Goal: Task Accomplishment & Management: Manage account settings

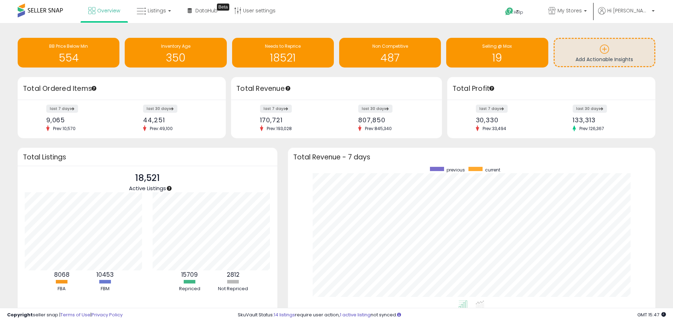
scroll to position [134, 354]
click at [166, 17] on link "Listings" at bounding box center [154, 10] width 45 height 21
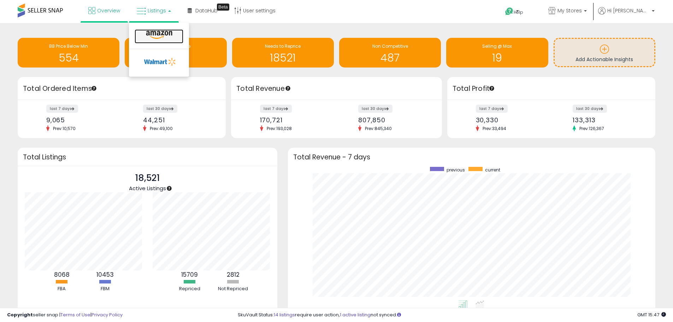
click at [156, 40] on link at bounding box center [159, 36] width 49 height 14
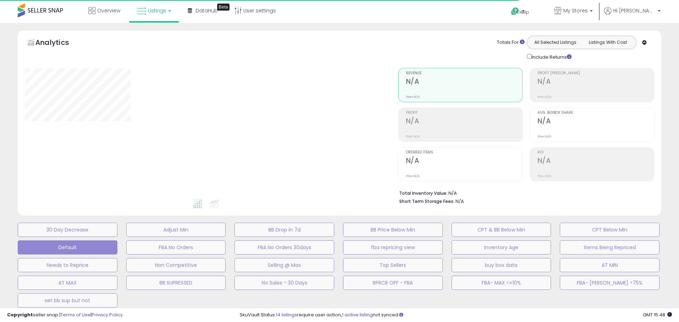
type input "**********"
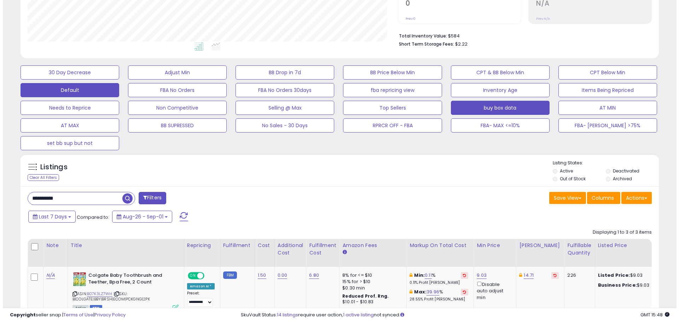
scroll to position [141, 0]
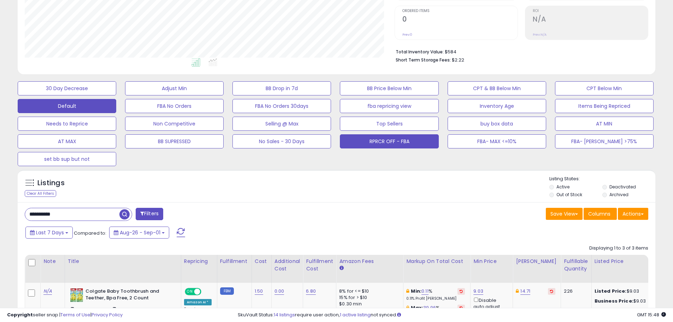
click at [393, 144] on button "RPRCR OFF - FBA" at bounding box center [389, 141] width 99 height 14
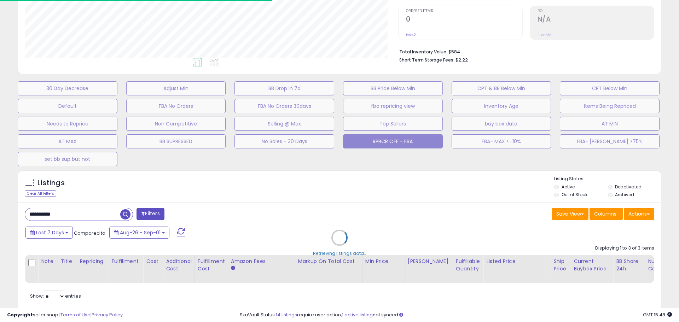
select select "***"
select select "********"
select select "**"
select select "*"
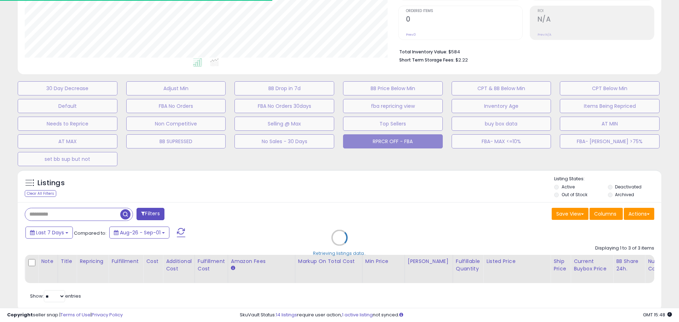
select select "*"
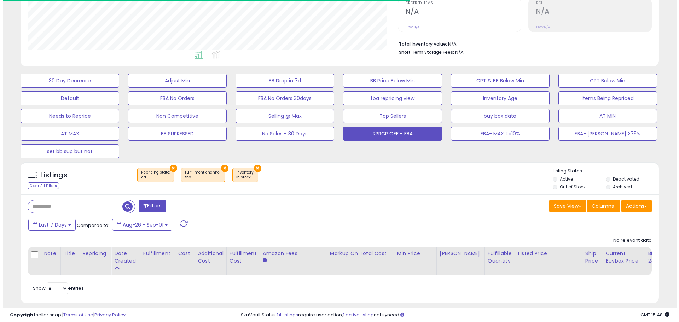
scroll to position [162, 0]
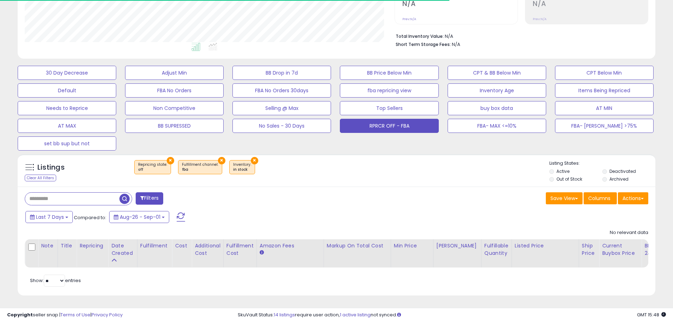
click at [153, 192] on button "Filters" at bounding box center [150, 198] width 28 height 12
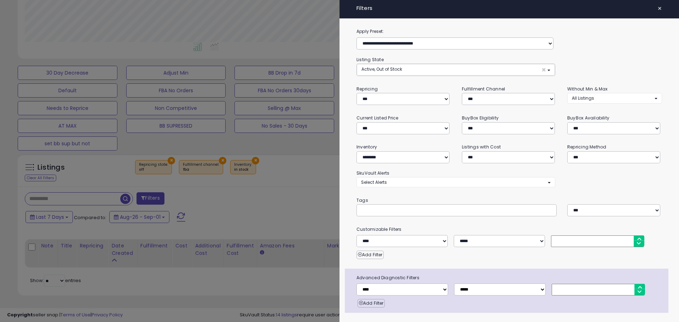
scroll to position [145, 373]
click at [510, 100] on select "*** *** *** ***" at bounding box center [508, 99] width 93 height 12
select select "***"
click at [462, 93] on select "*** *** *** ***" at bounding box center [508, 99] width 93 height 12
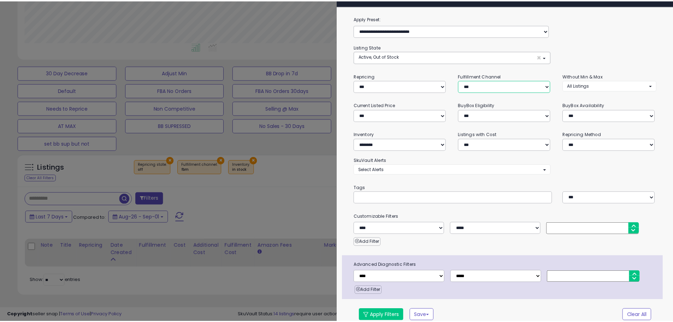
scroll to position [0, 0]
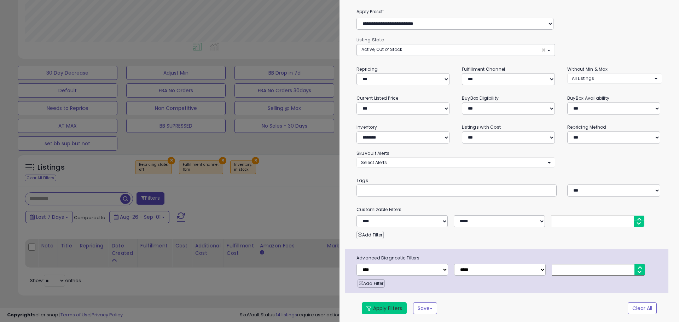
drag, startPoint x: 373, startPoint y: 310, endPoint x: 370, endPoint y: 292, distance: 18.2
click at [373, 309] on button "Apply Filters" at bounding box center [384, 308] width 45 height 12
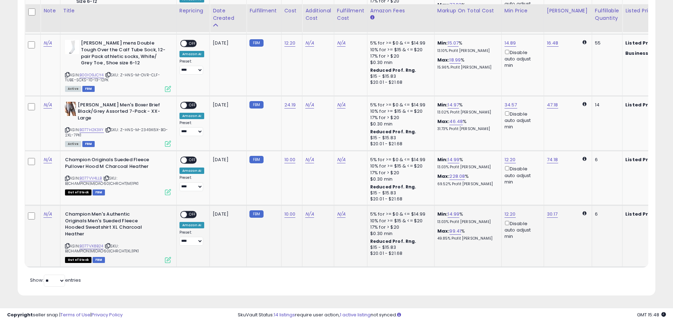
click at [198, 211] on div "**********" at bounding box center [192, 228] width 25 height 35
click at [194, 212] on span "OFF" at bounding box center [192, 215] width 11 height 6
click at [347, 211] on div "N/A" at bounding box center [349, 214] width 25 height 6
click at [342, 211] on link "N/A" at bounding box center [341, 214] width 8 height 7
type input "****"
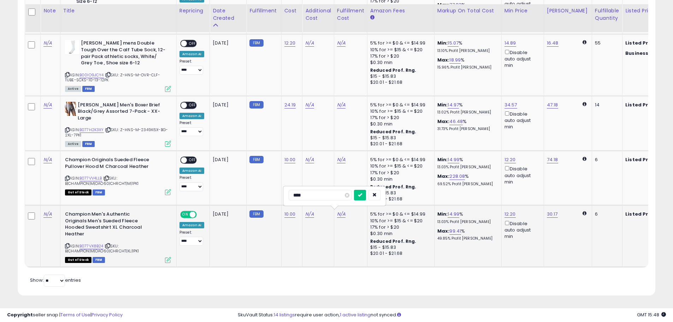
click button "submit" at bounding box center [360, 195] width 12 height 11
click at [190, 157] on span "OFF" at bounding box center [192, 160] width 11 height 6
click at [337, 156] on link "N/A" at bounding box center [341, 159] width 8 height 7
type input "****"
click button "submit" at bounding box center [360, 140] width 12 height 11
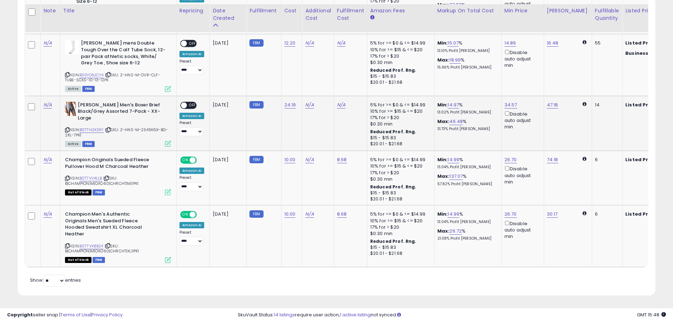
click at [189, 102] on span "OFF" at bounding box center [192, 105] width 11 height 6
click at [344, 101] on link "N/A" at bounding box center [341, 104] width 8 height 7
type input "****"
click button "submit" at bounding box center [360, 86] width 12 height 11
click at [453, 103] on link "15.01" at bounding box center [453, 104] width 10 height 7
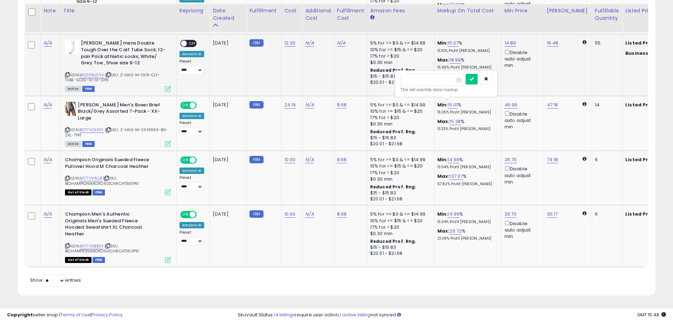
drag, startPoint x: 438, startPoint y: 74, endPoint x: 386, endPoint y: 74, distance: 51.6
click at [386, 74] on tbody "N/A Fruit Of The Loom Men's Boxer Briefs, Assorted Prints/Solids, XX-Large (Pac…" at bounding box center [420, 96] width 791 height 342
type input "*"
click button "submit" at bounding box center [472, 79] width 12 height 11
click at [453, 118] on link "15.38" at bounding box center [455, 121] width 11 height 7
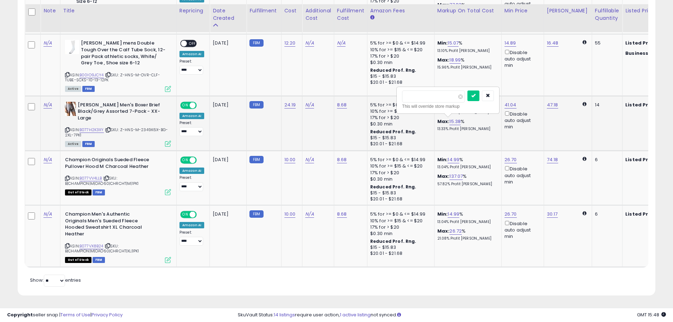
drag, startPoint x: 402, startPoint y: 95, endPoint x: 370, endPoint y: 95, distance: 31.8
click at [370, 96] on tr "N/A [PERSON_NAME] Men's Boxer Brief Black/Grey Assorted 7-Pack - XX-Large ASIN:…" at bounding box center [420, 123] width 791 height 55
type input "**"
click button "submit" at bounding box center [474, 95] width 12 height 11
click at [457, 156] on link "14.99" at bounding box center [454, 159] width 12 height 7
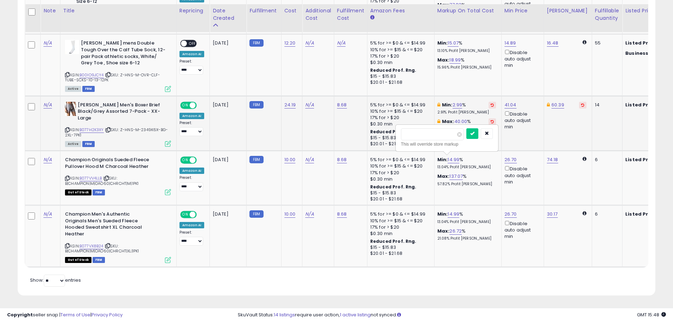
drag, startPoint x: 438, startPoint y: 131, endPoint x: 380, endPoint y: 130, distance: 57.3
click at [380, 130] on tbody "N/A Fruit Of The Loom Men's Boxer Briefs, Assorted Prints/Solids, XX-Large (Pac…" at bounding box center [420, 96] width 791 height 342
type input "*"
click button "submit" at bounding box center [473, 133] width 12 height 11
click at [444, 133] on td "Min: 2.99 % 2.91% Profit [PERSON_NAME]: 40.00 % 28.57% Profit [PERSON_NAME]" at bounding box center [467, 123] width 67 height 55
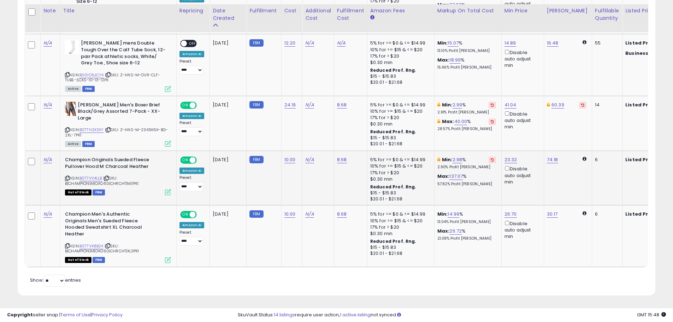
click at [450, 175] on div "Max: 137.07 % 57.82% Profit [PERSON_NAME]" at bounding box center [467, 179] width 59 height 13
click at [452, 173] on link "137.07" at bounding box center [456, 176] width 13 height 7
drag, startPoint x: 426, startPoint y: 150, endPoint x: 379, endPoint y: 144, distance: 47.0
click at [380, 144] on tbody "N/A Fruit Of The Loom Men's Boxer Briefs, Assorted Prints/Solids, XX-Large (Pac…" at bounding box center [420, 96] width 791 height 342
type input "*"
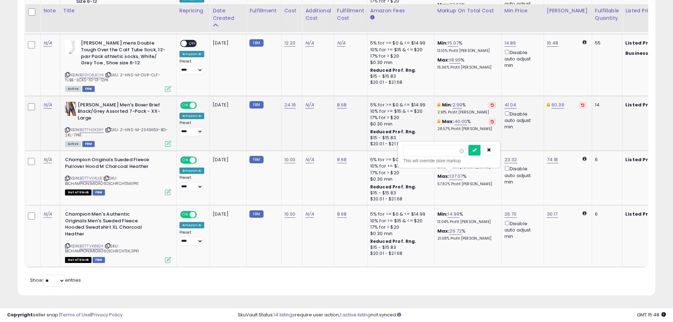
click button "submit" at bounding box center [475, 150] width 12 height 11
click at [451, 212] on link "14.99" at bounding box center [454, 214] width 12 height 7
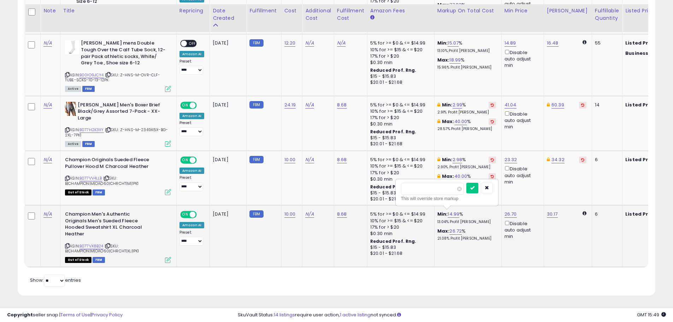
drag, startPoint x: 445, startPoint y: 186, endPoint x: 398, endPoint y: 186, distance: 47.0
click at [398, 186] on div "***** This will override store markup" at bounding box center [447, 193] width 102 height 26
type input "*"
click button "submit" at bounding box center [473, 188] width 12 height 11
click at [452, 228] on link "26.72" at bounding box center [456, 231] width 12 height 7
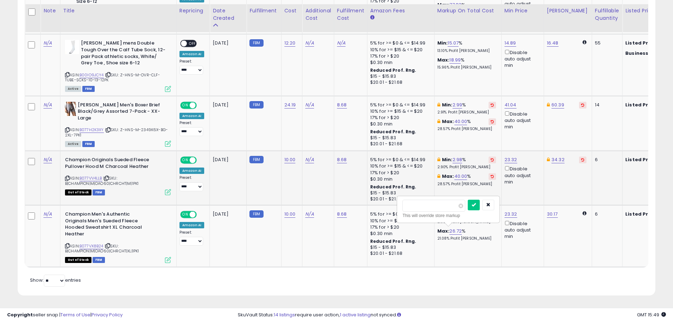
drag, startPoint x: 442, startPoint y: 204, endPoint x: 385, endPoint y: 199, distance: 56.4
click at [385, 199] on tbody "N/A Fruit Of The Loom Men's Boxer Briefs, Assorted Prints/Solids, XX-Large (Pac…" at bounding box center [420, 96] width 791 height 342
type input "**"
click button "submit" at bounding box center [474, 205] width 12 height 11
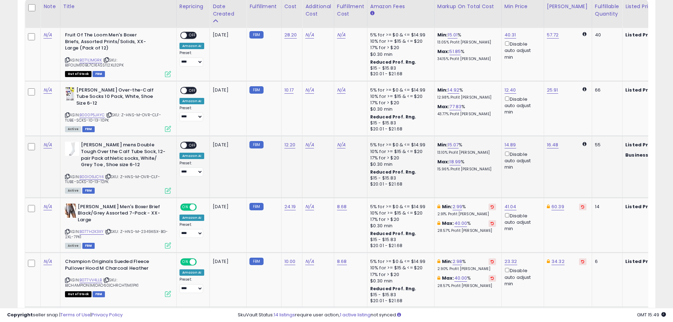
click at [190, 147] on span "OFF" at bounding box center [192, 145] width 11 height 6
click at [187, 91] on span "OFF" at bounding box center [192, 90] width 11 height 6
click at [337, 92] on link "N/A" at bounding box center [341, 90] width 8 height 7
type input "****"
click button "submit" at bounding box center [360, 72] width 12 height 11
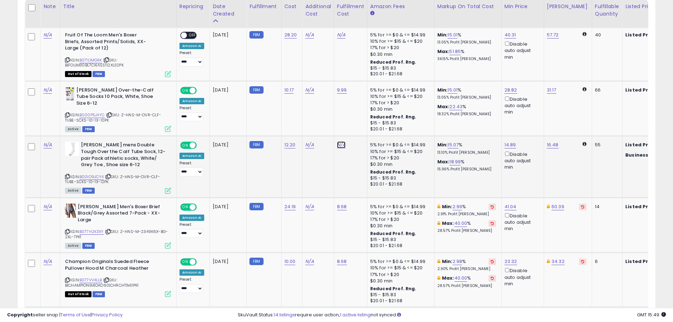
click at [340, 146] on link "N/A" at bounding box center [341, 144] width 8 height 7
type input "****"
click button "submit" at bounding box center [360, 126] width 12 height 11
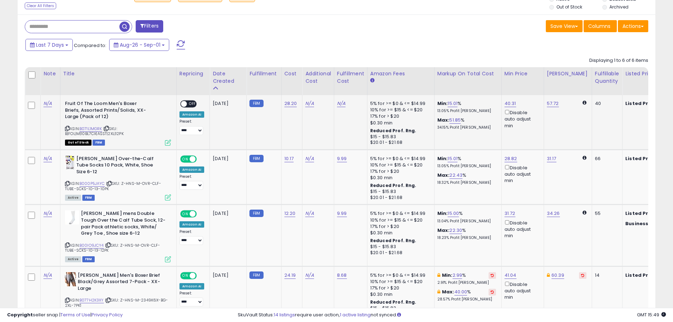
scroll to position [327, 0]
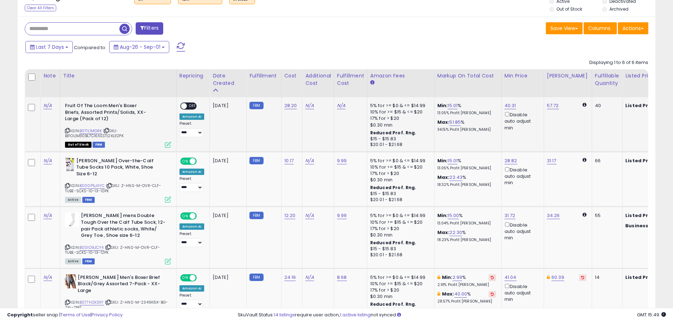
click at [191, 104] on span "OFF" at bounding box center [192, 106] width 11 height 6
click at [337, 107] on link "N/A" at bounding box center [341, 105] width 8 height 7
type input "**"
click button "submit" at bounding box center [360, 87] width 12 height 11
click at [335, 104] on td "10.00" at bounding box center [350, 124] width 33 height 54
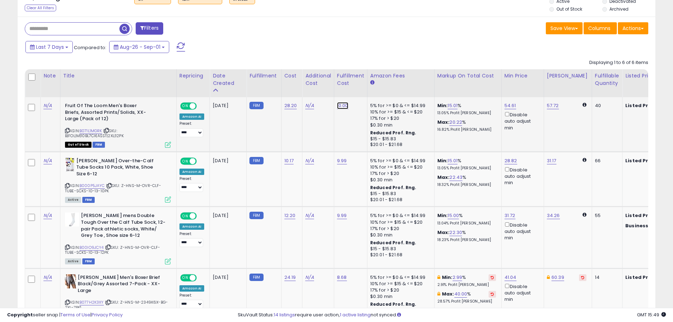
click at [337, 104] on link "10.00" at bounding box center [342, 105] width 11 height 7
drag, startPoint x: 324, startPoint y: 88, endPoint x: 274, endPoint y: 80, distance: 51.2
click at [274, 80] on table "Note Title" at bounding box center [420, 254] width 791 height 370
type input "**"
click button "submit" at bounding box center [361, 87] width 12 height 11
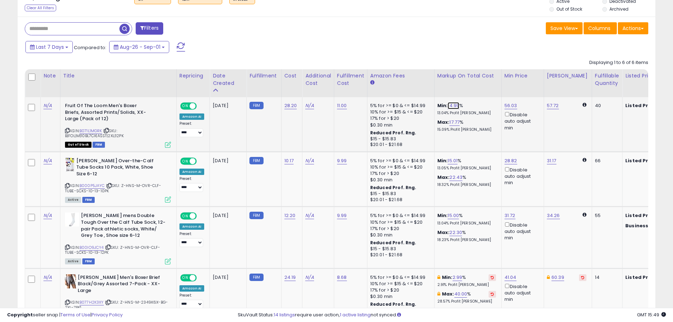
click at [455, 106] on link "14.99" at bounding box center [454, 105] width 12 height 7
drag, startPoint x: 439, startPoint y: 84, endPoint x: 380, endPoint y: 78, distance: 59.3
click at [382, 80] on table "Note Title" at bounding box center [420, 254] width 791 height 370
type input "*"
click button "submit" at bounding box center [473, 80] width 12 height 11
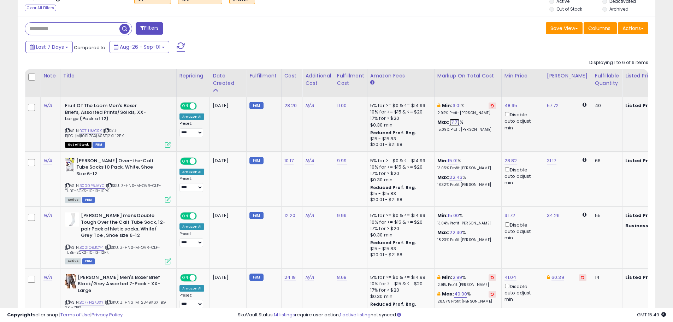
click at [452, 119] on link "17.77" at bounding box center [455, 122] width 10 height 7
drag, startPoint x: 447, startPoint y: 99, endPoint x: 381, endPoint y: 89, distance: 66.4
click at [381, 89] on table "Note Title" at bounding box center [420, 254] width 791 height 370
type input "**"
click button "submit" at bounding box center [473, 97] width 12 height 11
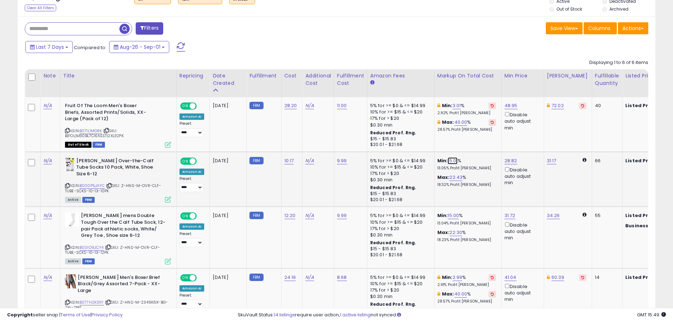
click at [450, 160] on link "15.01" at bounding box center [453, 160] width 10 height 7
drag, startPoint x: 407, startPoint y: 135, endPoint x: 391, endPoint y: 134, distance: 15.9
click at [392, 134] on tbody "N/A Fruit Of The Loom Men's Boxer Briefs, Assorted Prints/Solids, XX-Large (Pac…" at bounding box center [420, 268] width 791 height 342
type input "*"
click button "submit" at bounding box center [472, 135] width 12 height 11
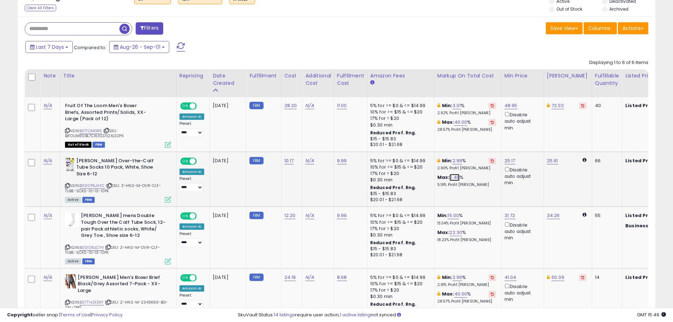
click at [454, 176] on link "5.48" at bounding box center [455, 177] width 10 height 7
drag, startPoint x: 438, startPoint y: 151, endPoint x: 393, endPoint y: 151, distance: 44.2
click at [393, 151] on tbody "N/A Fruit Of The Loom Men's Boxer Briefs, Assorted Prints/Solids, XX-Large (Pac…" at bounding box center [420, 268] width 791 height 342
type input "**"
click button "submit" at bounding box center [473, 152] width 12 height 11
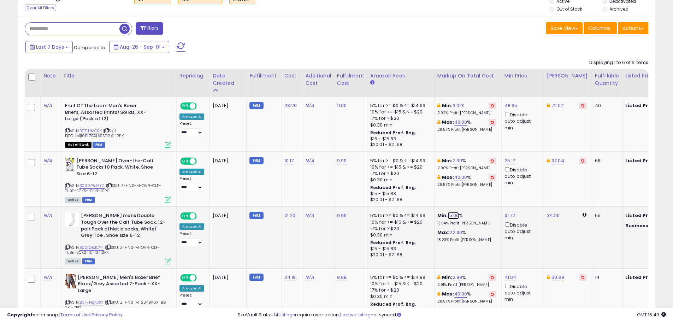
click at [454, 214] on link "15.00" at bounding box center [453, 215] width 11 height 7
drag, startPoint x: 444, startPoint y: 192, endPoint x: 393, endPoint y: 191, distance: 51.3
click at [393, 191] on tbody "N/A Fruit Of The Loom Men's Boxer Briefs, Assorted Prints/Solids, XX-Large (Pac…" at bounding box center [420, 268] width 791 height 342
type input "*"
click button "submit" at bounding box center [473, 190] width 12 height 11
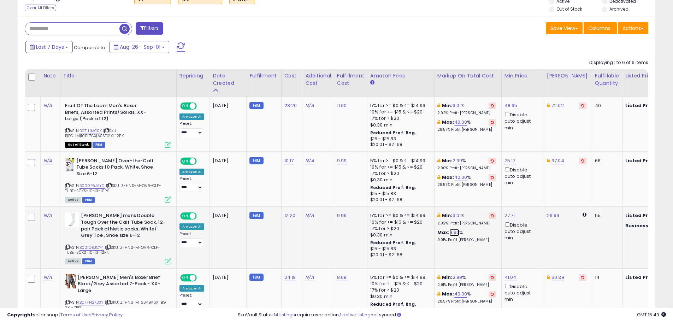
click at [450, 231] on link "9.90" at bounding box center [455, 232] width 10 height 7
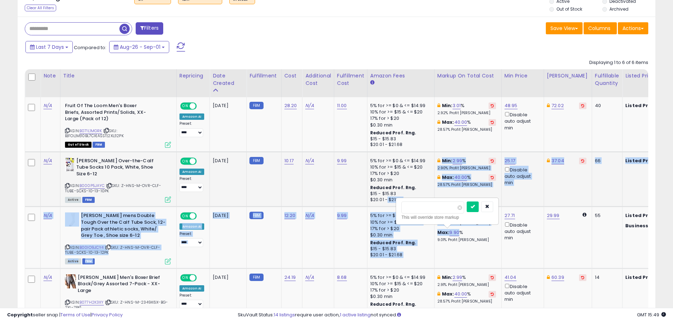
drag, startPoint x: 432, startPoint y: 199, endPoint x: 388, endPoint y: 201, distance: 44.3
click at [384, 200] on tbody "N/A Fruit Of The Loom Men's Boxer Briefs, Assorted Prints/Solids, XX-Large (Pac…" at bounding box center [420, 268] width 791 height 342
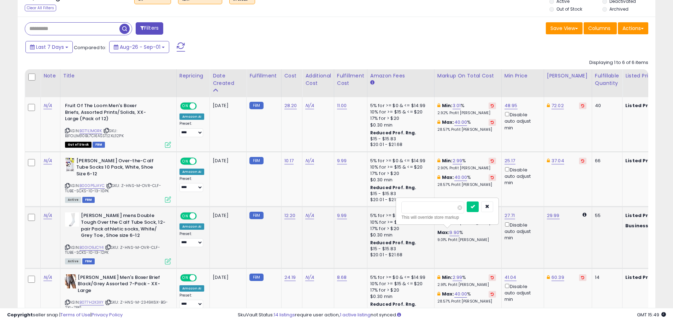
drag, startPoint x: 464, startPoint y: 223, endPoint x: 457, endPoint y: 222, distance: 7.6
click at [458, 222] on div "**** This will override store markup" at bounding box center [448, 211] width 102 height 26
click at [446, 213] on input "****" at bounding box center [433, 207] width 63 height 12
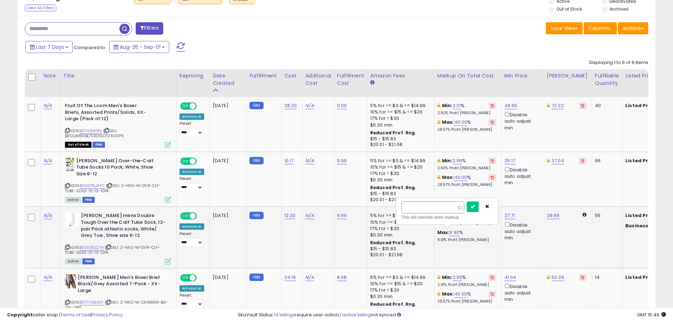
type input "**"
click button "submit" at bounding box center [473, 206] width 12 height 11
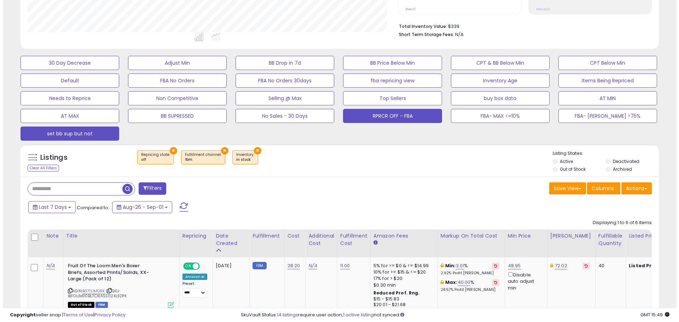
scroll to position [80, 0]
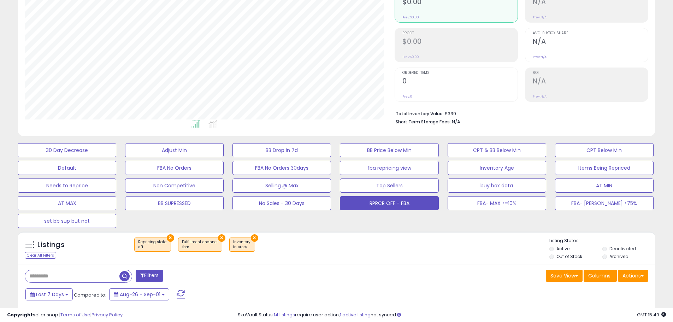
click at [127, 278] on span "button" at bounding box center [124, 276] width 10 height 10
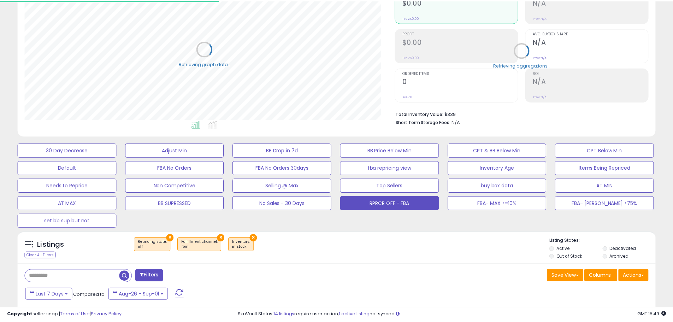
scroll to position [145, 370]
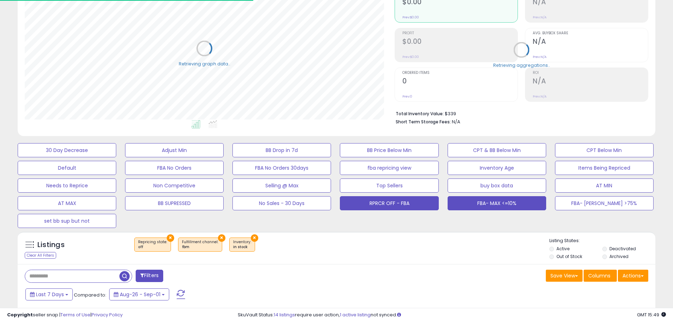
click at [488, 207] on button "FBA- MAX <=10%" at bounding box center [497, 203] width 99 height 14
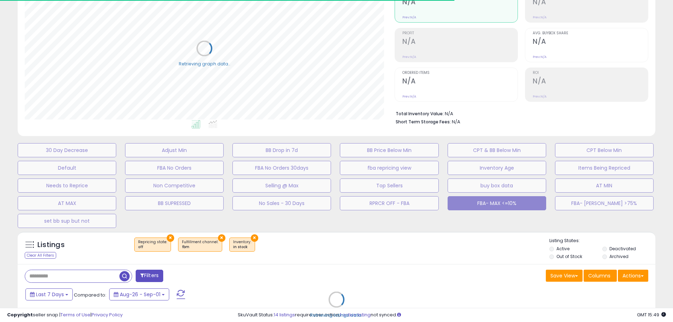
select select "***"
select select "**********"
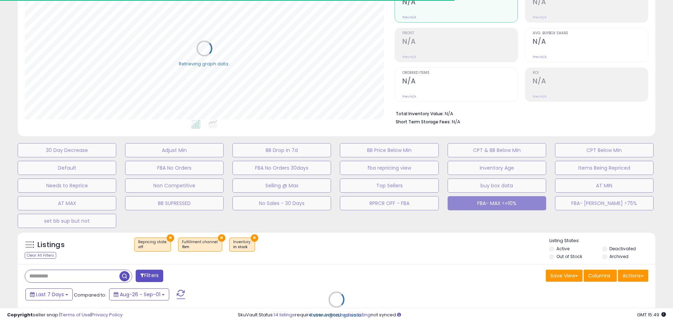
select select "**"
select select "*"
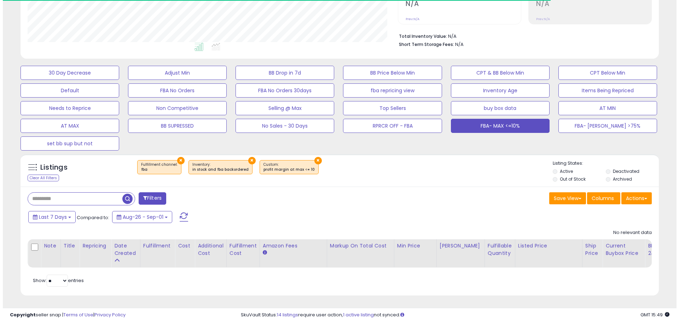
scroll to position [145, 370]
click at [147, 192] on button "Filters" at bounding box center [150, 198] width 28 height 12
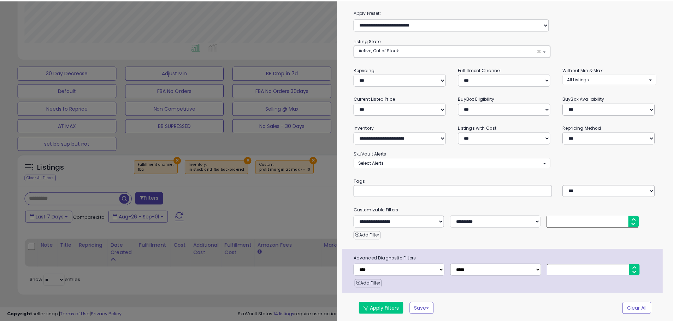
scroll to position [145, 373]
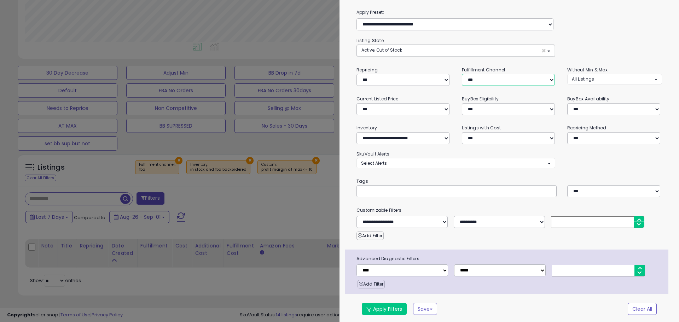
drag, startPoint x: 493, startPoint y: 80, endPoint x: 489, endPoint y: 85, distance: 6.6
click at [492, 80] on select "*** *** *** ***" at bounding box center [508, 80] width 93 height 12
click at [462, 74] on select "*** *** *** ***" at bounding box center [508, 80] width 93 height 12
click at [393, 309] on button "Apply Filters" at bounding box center [384, 309] width 45 height 12
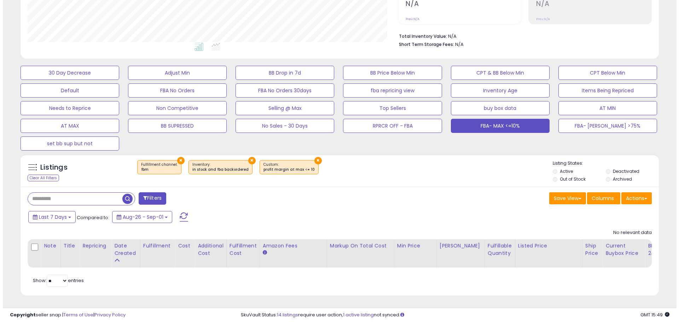
scroll to position [353358, 353133]
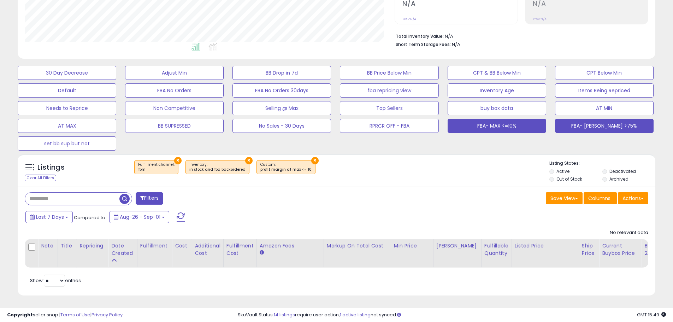
click at [585, 123] on button "FBA- [PERSON_NAME] >75%" at bounding box center [604, 126] width 99 height 14
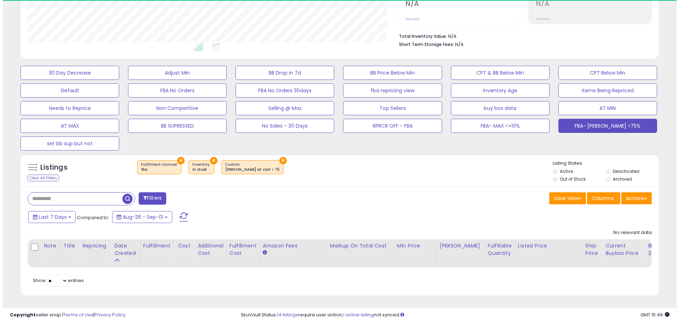
scroll to position [145, 370]
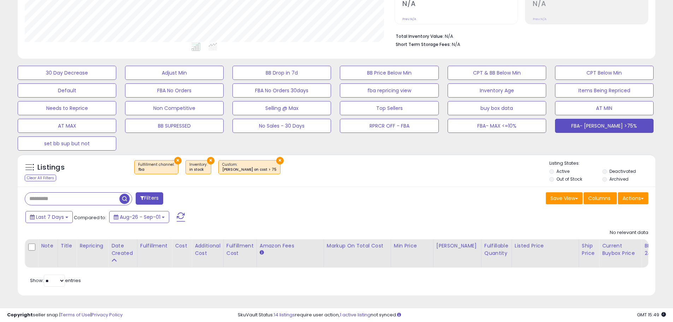
click at [151, 192] on button "Filters" at bounding box center [150, 198] width 28 height 12
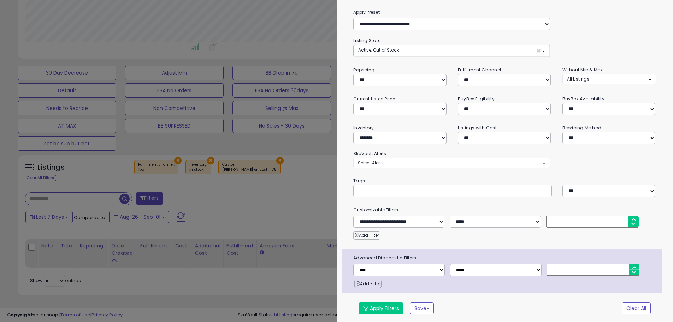
scroll to position [145, 373]
click at [485, 79] on select "*** *** *** ***" at bounding box center [508, 80] width 93 height 12
select select "***"
click at [462, 74] on select "*** *** *** ***" at bounding box center [508, 80] width 93 height 12
click at [400, 306] on button "Apply Filters" at bounding box center [384, 309] width 45 height 12
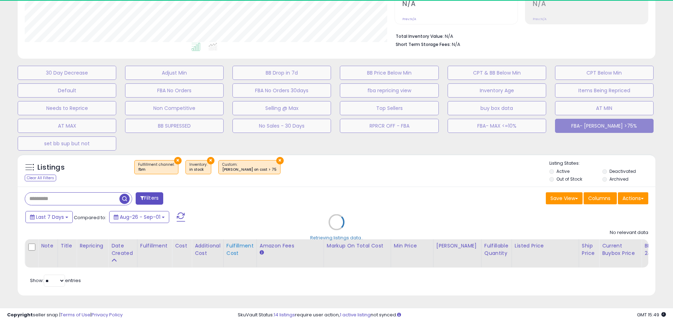
scroll to position [353358, 353133]
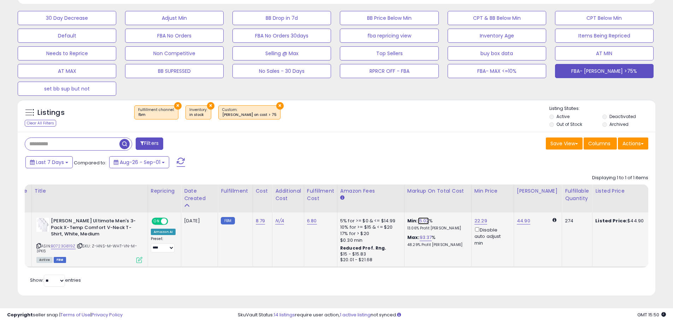
click at [422, 217] on link "15.02" at bounding box center [423, 220] width 11 height 7
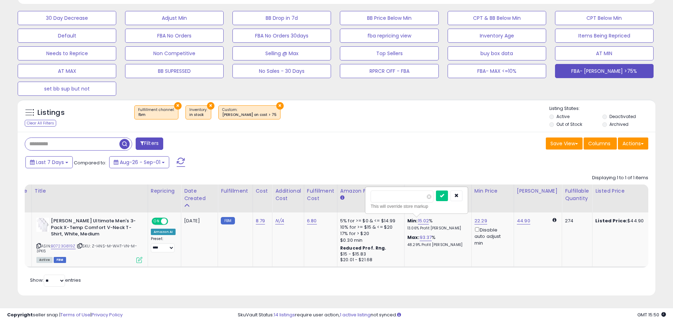
drag, startPoint x: 416, startPoint y: 197, endPoint x: 362, endPoint y: 197, distance: 53.7
click at [362, 197] on table "Note Title" at bounding box center [391, 226] width 790 height 83
type input "*"
click button "submit" at bounding box center [442, 196] width 12 height 11
click at [394, 192] on th "Amazon Fees" at bounding box center [370, 199] width 67 height 28
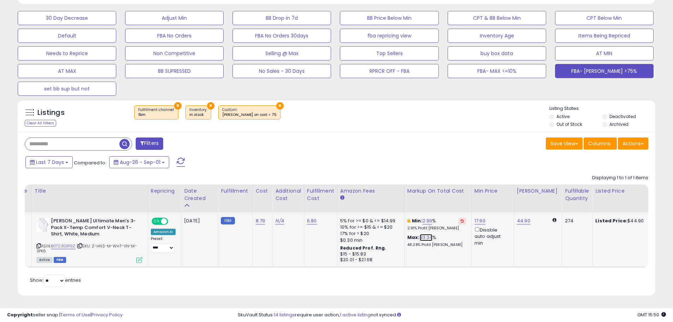
click at [423, 234] on link "93.34" at bounding box center [426, 237] width 13 height 7
drag, startPoint x: 415, startPoint y: 212, endPoint x: 365, endPoint y: 212, distance: 49.8
click at [365, 212] on tr "N/A [PERSON_NAME] Ultimate Men's 3-Pack X-Temp Comfort V-Neck T-Shirt, White, M…" at bounding box center [391, 239] width 790 height 54
type input "**"
click button "submit" at bounding box center [444, 212] width 12 height 11
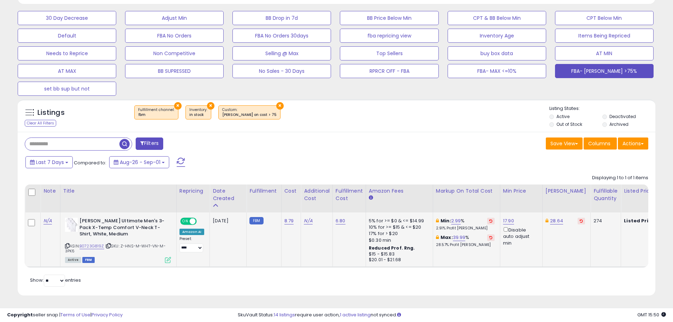
click at [185, 218] on span "ON" at bounding box center [185, 221] width 9 height 6
click at [110, 244] on icon at bounding box center [108, 246] width 5 height 4
drag, startPoint x: 142, startPoint y: 217, endPoint x: 139, endPoint y: 221, distance: 5.3
drag, startPoint x: 139, startPoint y: 221, endPoint x: 115, endPoint y: 229, distance: 25.4
click at [115, 229] on b "[PERSON_NAME] Ultimate Men's 3-Pack X-Temp Comfort V-Neck T-Shirt, White, Medium" at bounding box center [123, 229] width 86 height 22
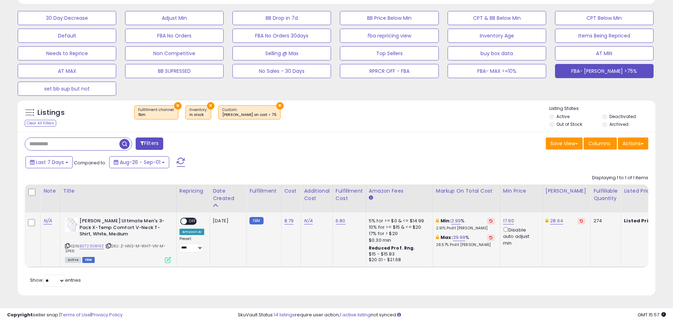
click at [112, 243] on span "| SKU: Z-HNS-M-WHT-VN-M-3PK6" at bounding box center [115, 248] width 101 height 11
click at [111, 244] on icon at bounding box center [108, 246] width 5 height 4
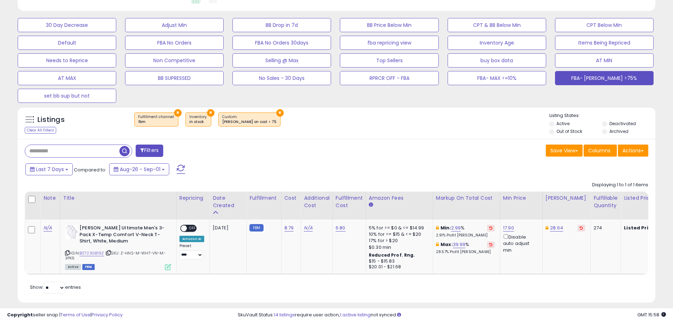
scroll to position [217, 0]
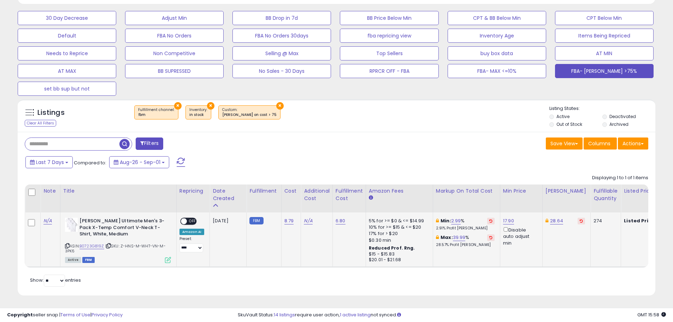
drag, startPoint x: 514, startPoint y: 268, endPoint x: 496, endPoint y: 261, distance: 18.9
click at [526, 264] on div "Retrieving listings data.. Displaying 1 to 1 of 1 items Note Title" at bounding box center [337, 229] width 624 height 117
click at [496, 261] on td "Min: 2.99 % 2.91% Profit [PERSON_NAME]: 39.99 % 28.57% Profit [PERSON_NAME]" at bounding box center [466, 239] width 67 height 54
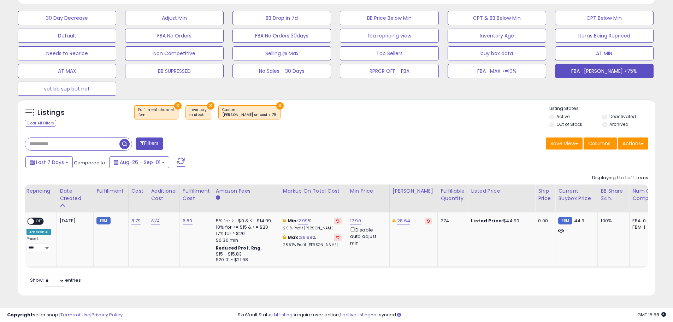
scroll to position [0, 0]
